Goal: Information Seeking & Learning: Learn about a topic

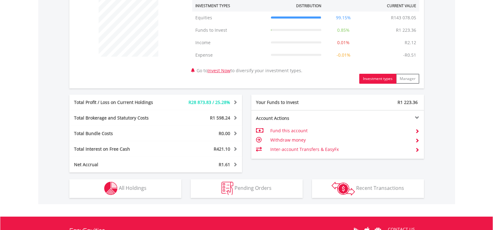
scroll to position [249, 0]
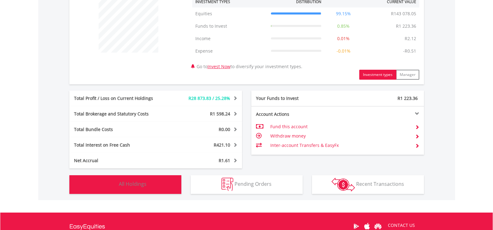
click at [140, 179] on button "Holdings All Holdings" at bounding box center [125, 184] width 112 height 19
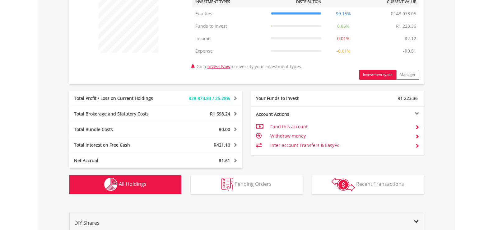
scroll to position [462, 0]
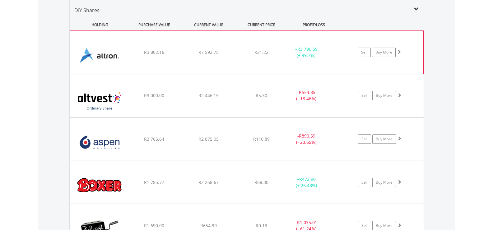
click at [186, 60] on div "﻿ Altron Limited R3 802.16 R7 592.75 R21.22 + R3 790.59 (+ 99.7%) Sell Buy More" at bounding box center [247, 52] width 354 height 43
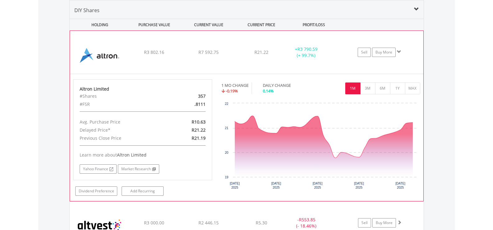
click at [186, 60] on div "﻿ Altron Limited R3 802.16 R7 592.75 R21.22 + R3 790.59 (+ 99.7%) Sell Buy More" at bounding box center [247, 52] width 354 height 43
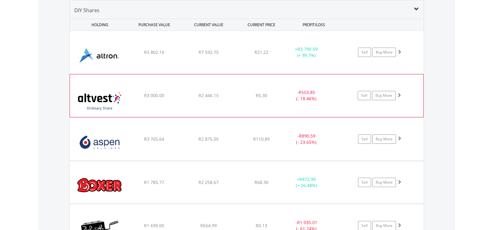
click at [176, 74] on div "﻿ Altvest Capital Ltd R3 000.00 R2 446.15 R5.30 - R553.85 (- 18.46%) Sell Buy M…" at bounding box center [247, 52] width 354 height 43
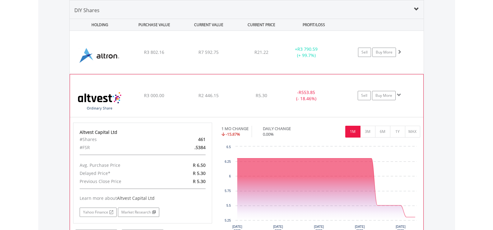
click at [174, 55] on div "R3 000.00" at bounding box center [154, 52] width 53 height 6
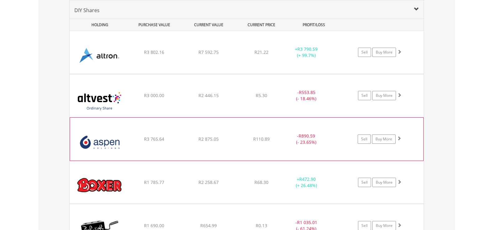
click at [175, 55] on div "R3 765.64" at bounding box center [154, 52] width 53 height 6
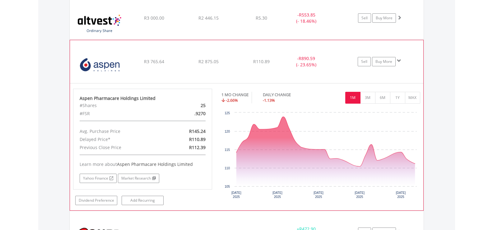
scroll to position [555, 0]
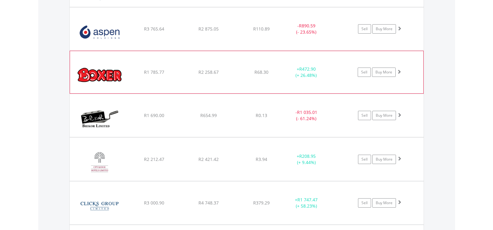
scroll to position [586, 0]
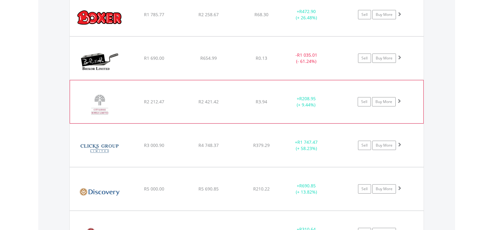
scroll to position [648, 0]
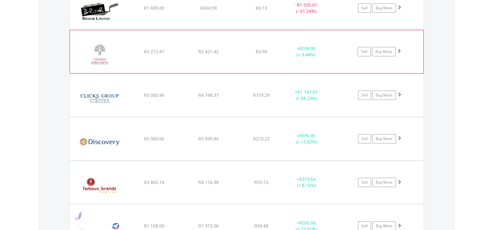
scroll to position [711, 0]
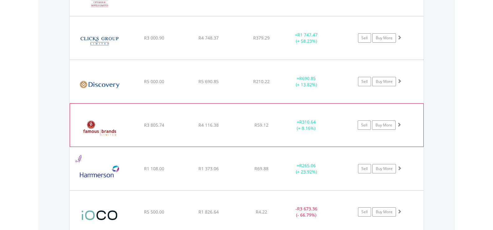
scroll to position [773, 0]
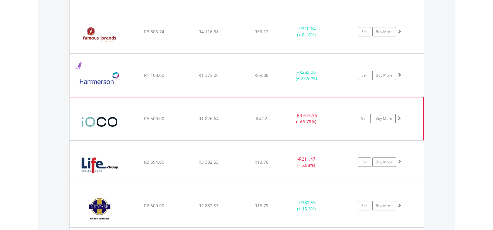
scroll to position [835, 0]
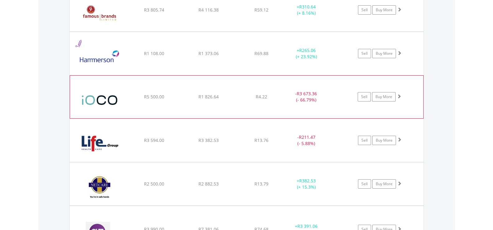
scroll to position [866, 0]
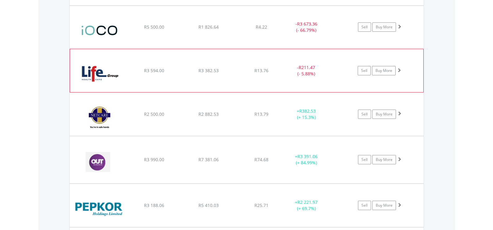
scroll to position [929, 0]
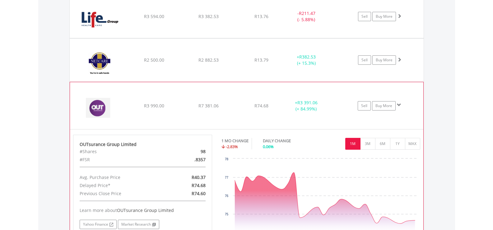
scroll to position [991, 0]
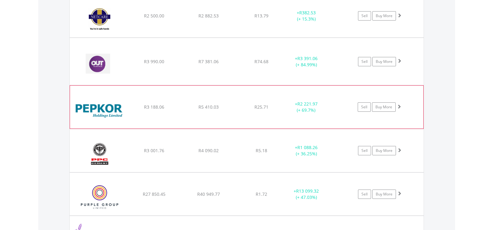
scroll to position [1053, 0]
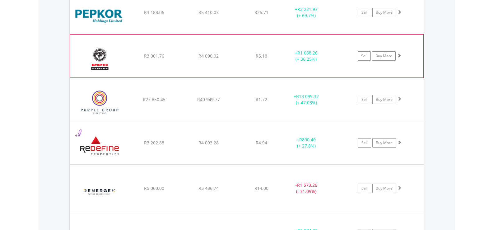
scroll to position [1115, 0]
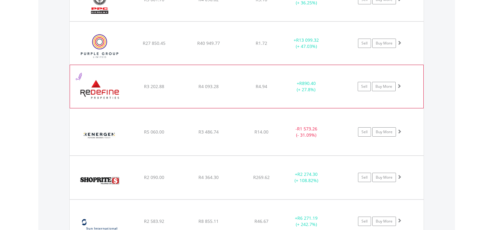
scroll to position [1178, 0]
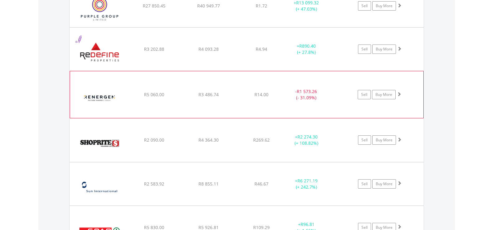
scroll to position [1209, 0]
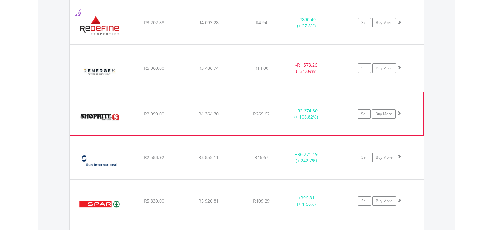
scroll to position [1271, 0]
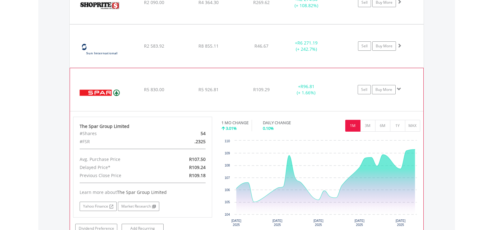
scroll to position [1365, 0]
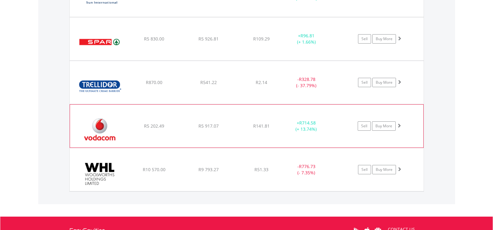
scroll to position [1427, 0]
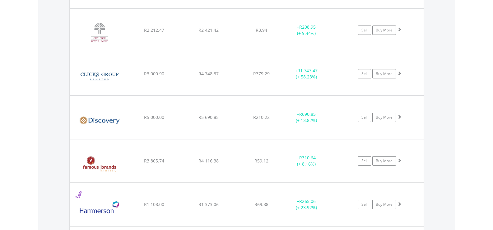
scroll to position [695, 0]
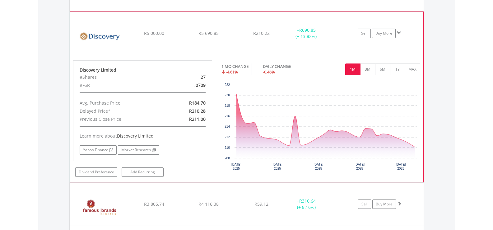
scroll to position [789, 0]
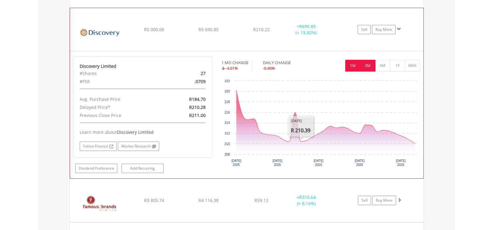
click at [368, 67] on button "3M" at bounding box center [368, 66] width 15 height 12
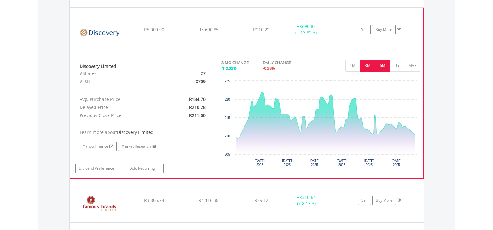
click at [385, 66] on button "6M" at bounding box center [382, 66] width 15 height 12
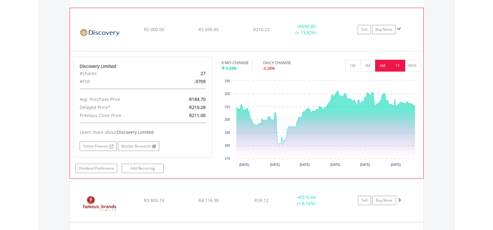
click at [398, 67] on button "1Y" at bounding box center [397, 66] width 15 height 12
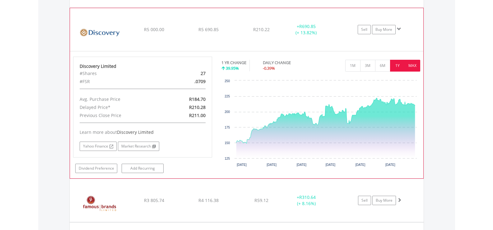
click at [417, 69] on button "MAX" at bounding box center [412, 66] width 15 height 12
